Goal: Task Accomplishment & Management: Complete application form

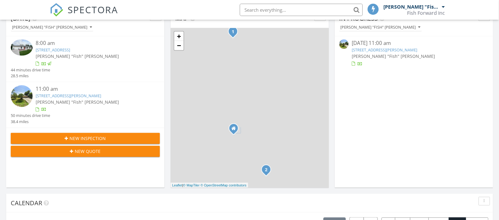
scroll to position [3, 3]
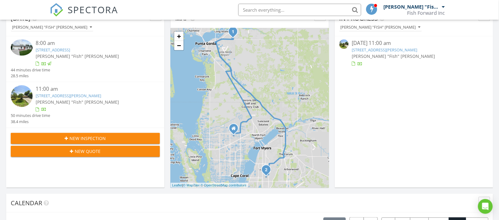
click at [83, 140] on span "New Inspection" at bounding box center [88, 138] width 36 height 6
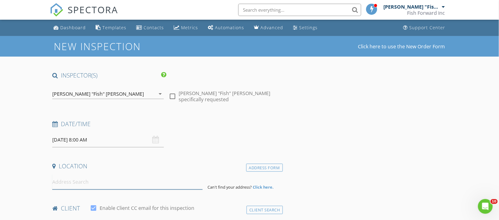
click at [68, 181] on input at bounding box center [127, 181] width 150 height 15
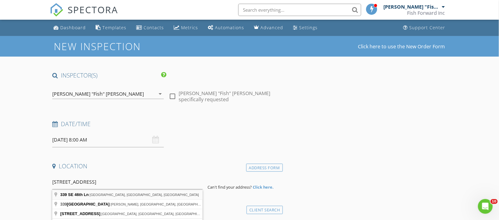
type input "339 SE 46th Ln, Cape Coral, FL, USA"
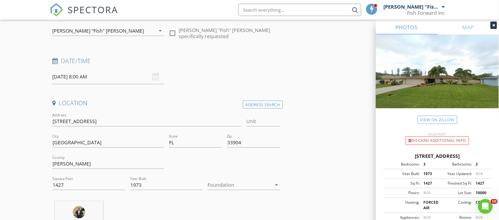
scroll to position [77, 0]
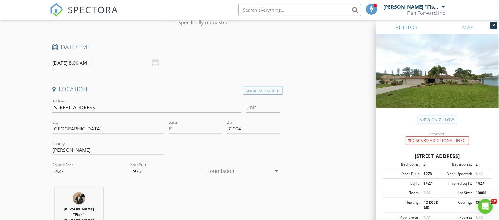
click at [276, 171] on icon "arrow_drop_down" at bounding box center [276, 170] width 7 height 7
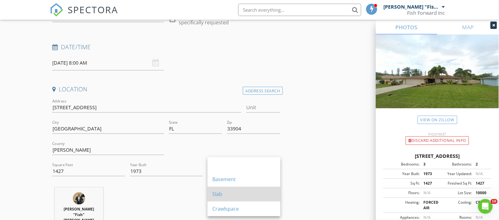
click at [225, 195] on div "Slab" at bounding box center [244, 193] width 63 height 7
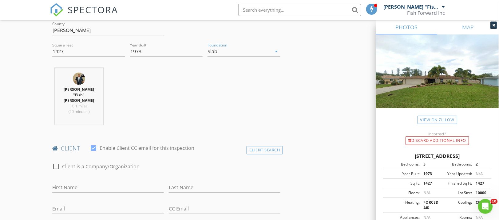
scroll to position [231, 0]
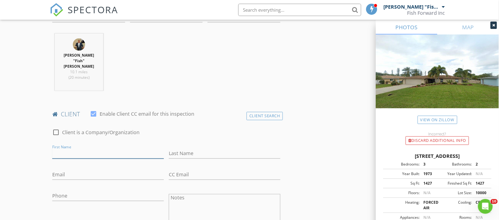
click at [61, 149] on input "First Name" at bounding box center [108, 154] width 112 height 10
type input "Victoria"
click at [175, 149] on input "Last Name" at bounding box center [225, 154] width 112 height 10
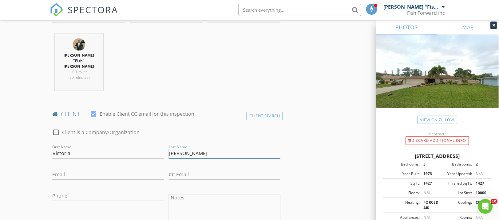
type input "[PERSON_NAME]"
click at [64, 170] on input "Email" at bounding box center [108, 175] width 112 height 10
type input "[EMAIL_ADDRESS][DOMAIN_NAME]"
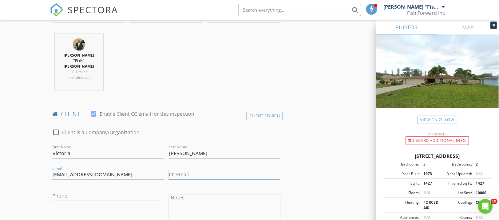
type input "[EMAIL_ADDRESS][DOMAIN_NAME]"
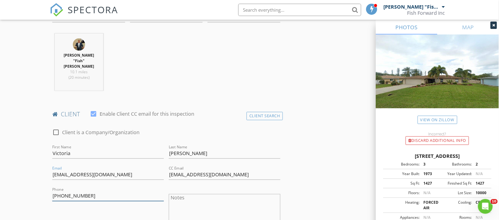
click at [87, 193] on input "410-207-2232" at bounding box center [108, 196] width 112 height 10
type input "4"
click at [62, 192] on input "[PHONE_NUMBER]" at bounding box center [108, 196] width 112 height 10
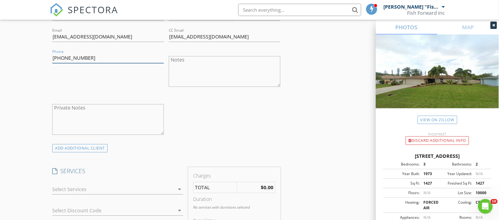
scroll to position [423, 0]
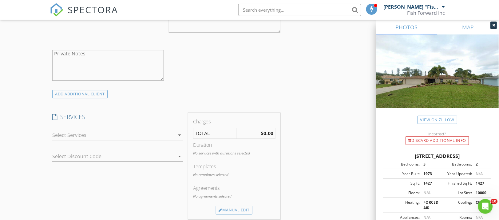
type input "239 443-9645"
click at [178, 131] on icon "arrow_drop_down" at bounding box center [179, 134] width 7 height 7
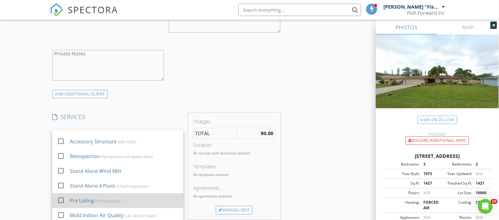
scroll to position [461, 0]
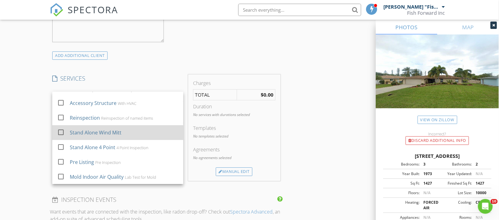
click at [61, 127] on div at bounding box center [61, 132] width 10 height 10
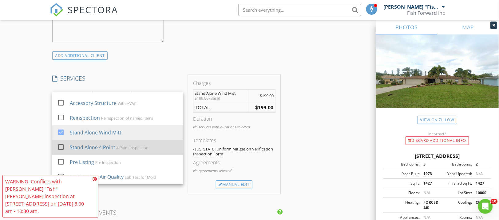
click at [62, 142] on div at bounding box center [61, 147] width 10 height 10
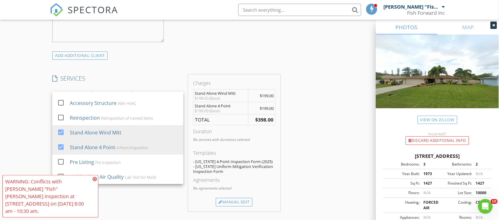
click at [94, 181] on icon at bounding box center [95, 179] width 4 height 5
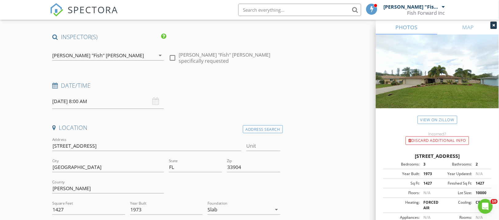
scroll to position [0, 0]
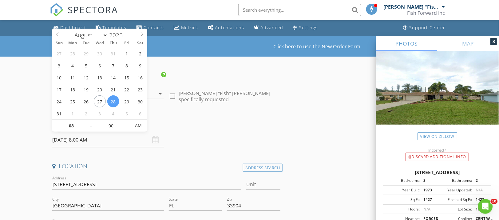
click at [94, 140] on input "08/28/2025 8:00 AM" at bounding box center [108, 139] width 112 height 15
type input "09"
type input "08/28/2025 9:00 AM"
click at [87, 122] on span at bounding box center [88, 123] width 4 height 6
type input "10"
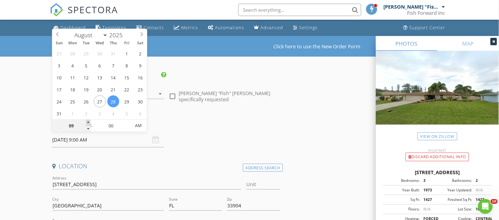
type input "08/28/2025 10:00 AM"
click at [87, 122] on span at bounding box center [88, 123] width 4 height 6
type input "11"
type input "[DATE] 11:00 AM"
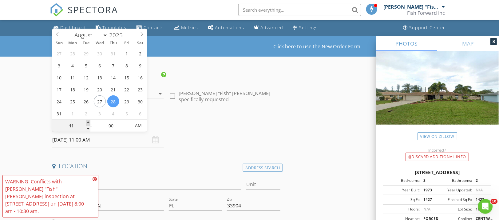
click at [87, 122] on span at bounding box center [88, 123] width 4 height 6
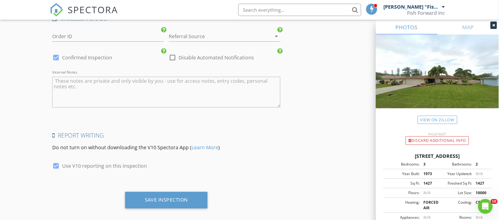
scroll to position [911, 0]
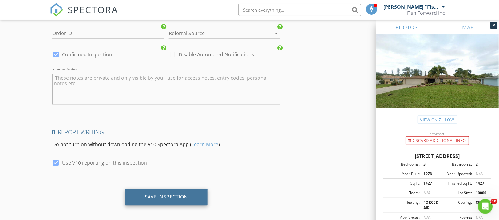
click at [143, 191] on div "Save Inspection" at bounding box center [166, 197] width 83 height 17
